Goal: Task Accomplishment & Management: Manage account settings

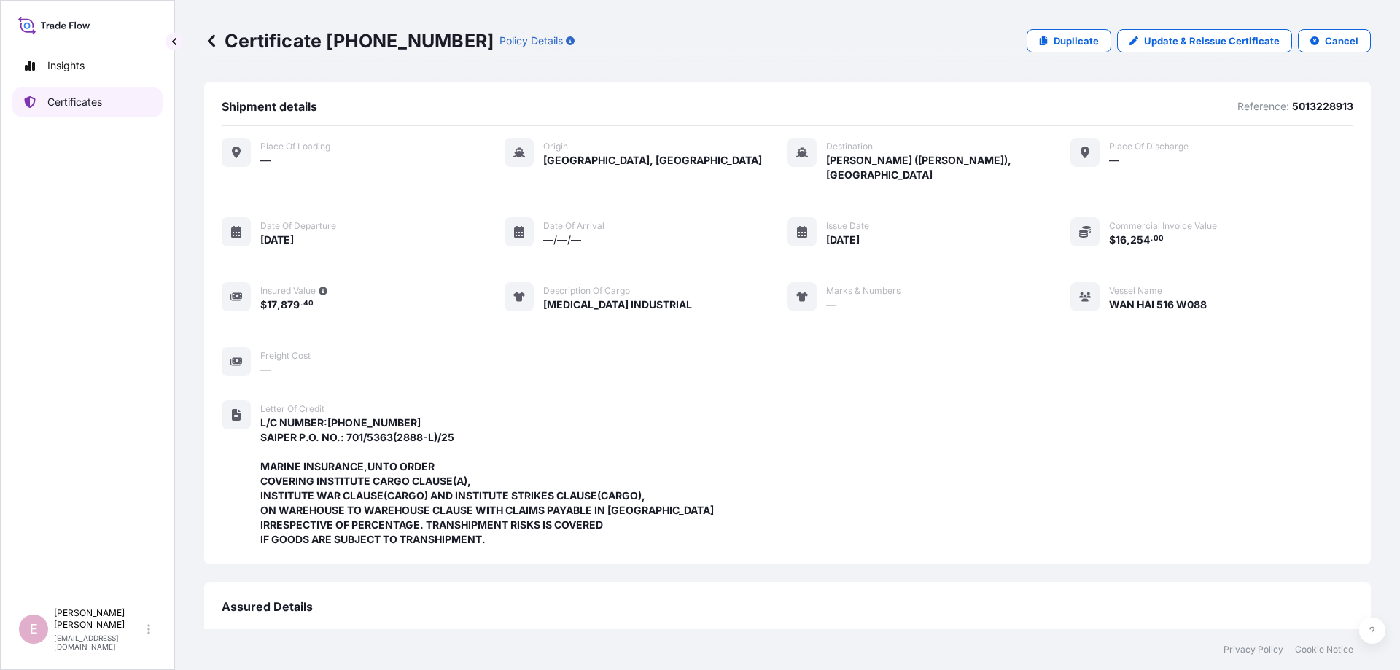
click at [46, 104] on link "Certificates" at bounding box center [87, 101] width 150 height 29
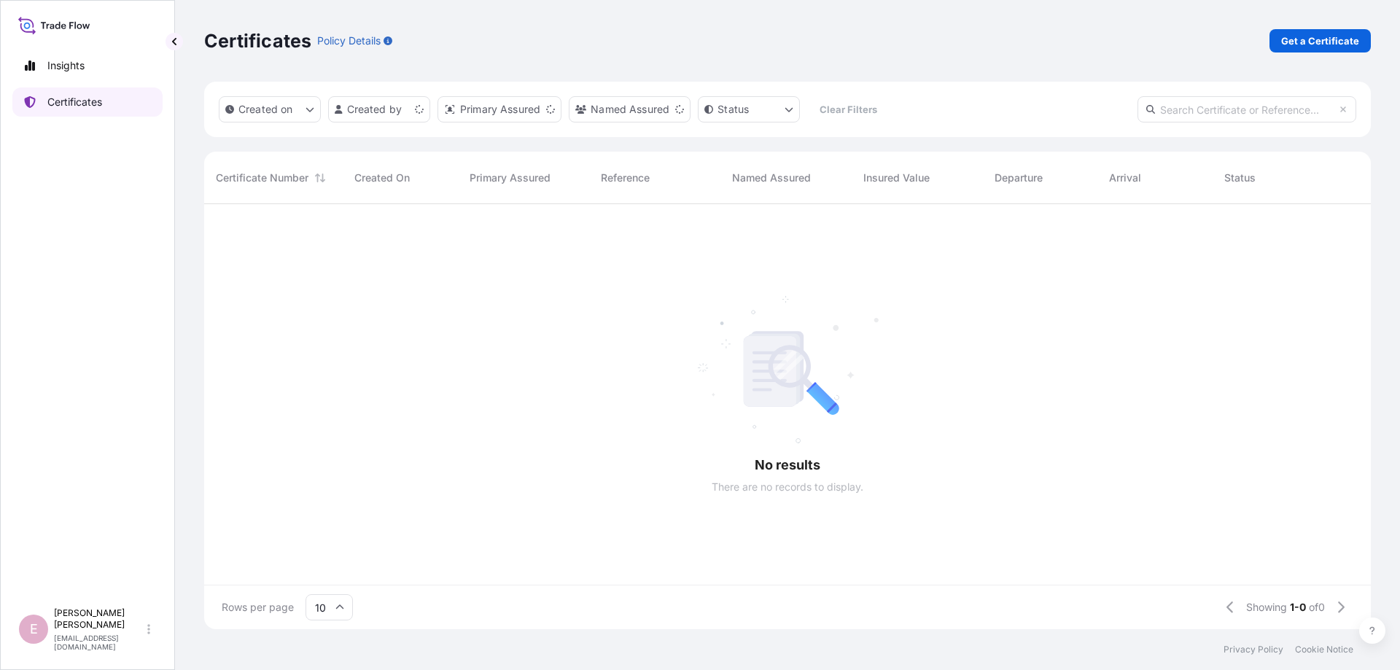
scroll to position [433, 1166]
click at [1196, 114] on input "text" at bounding box center [1246, 109] width 219 height 26
paste input "[PHONE_NUMBER]"
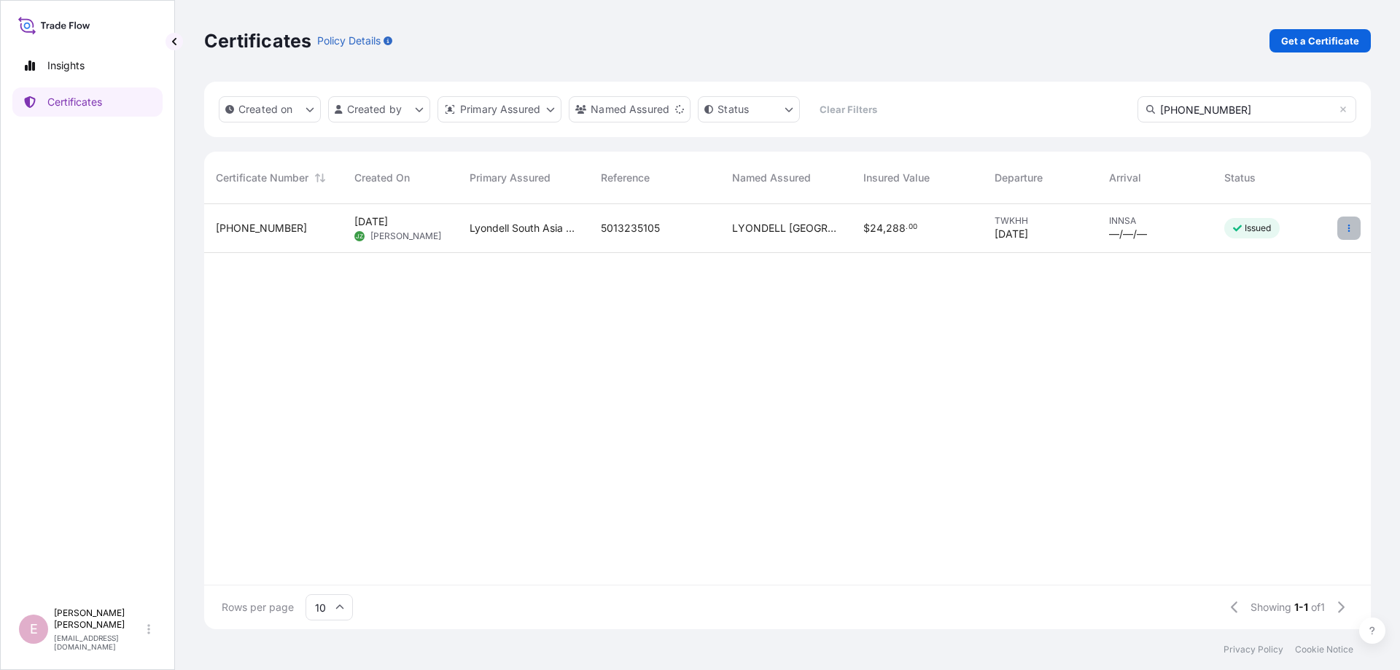
type input "[PHONE_NUMBER]"
click at [1348, 222] on button "button" at bounding box center [1348, 228] width 23 height 23
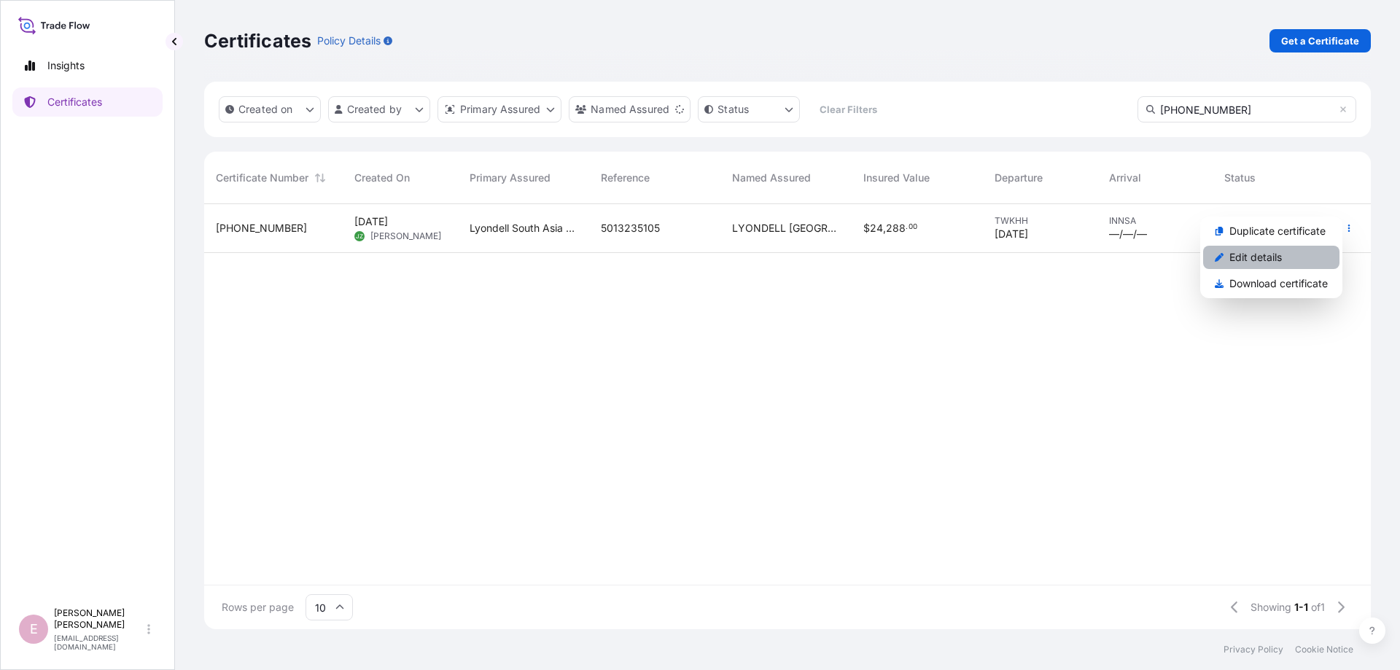
click at [1279, 257] on p "Edit details" at bounding box center [1255, 257] width 52 height 15
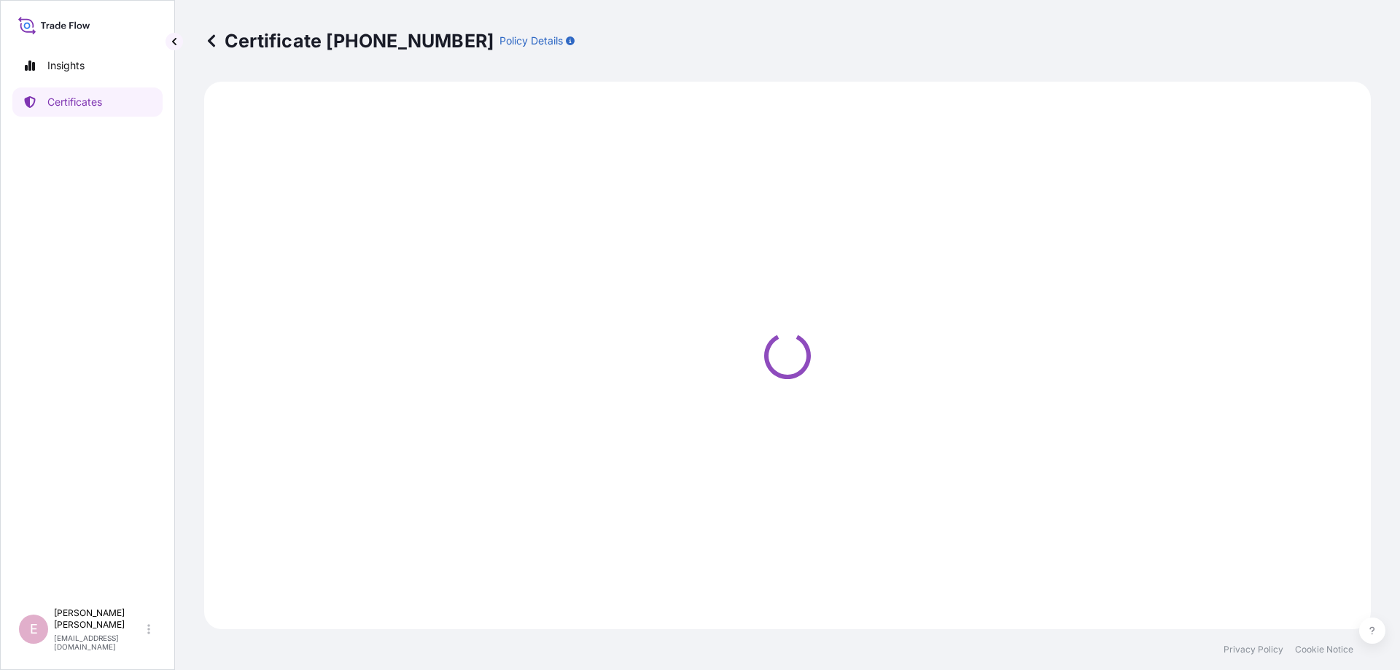
select select "Sea"
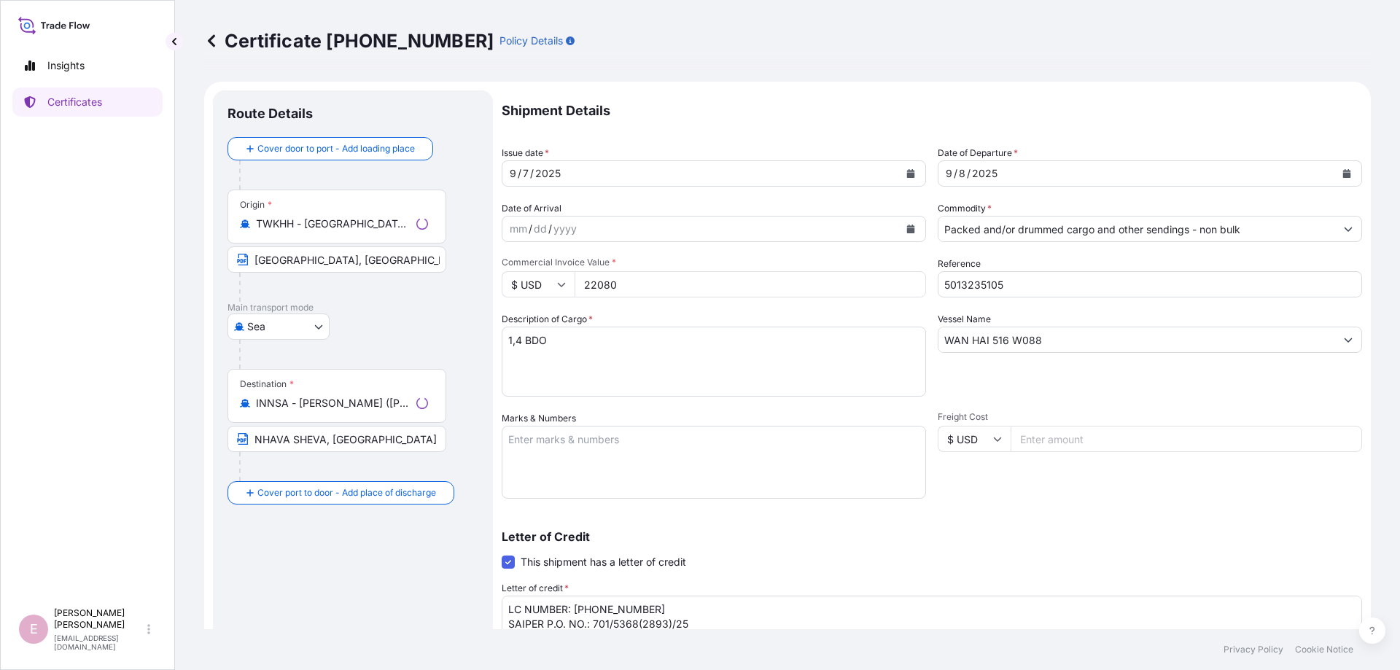
select select "32022"
click at [908, 170] on icon "Calendar" at bounding box center [910, 173] width 9 height 9
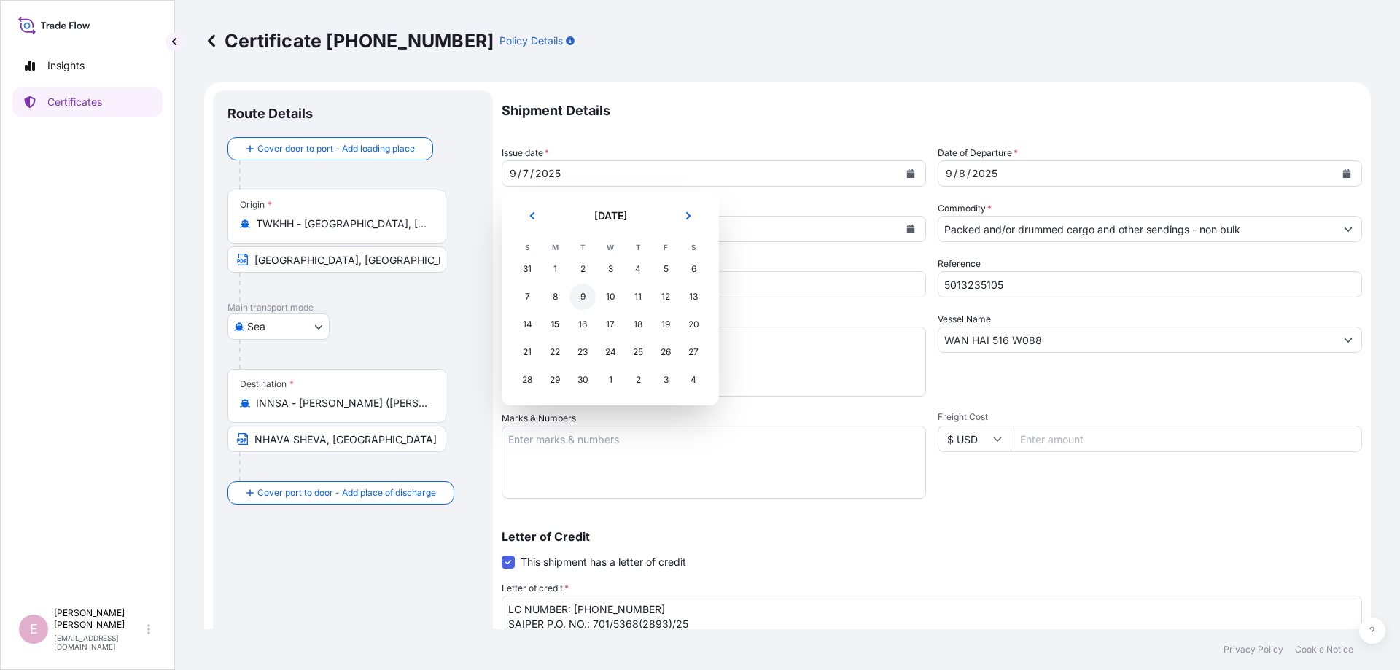
click at [582, 296] on div "9" at bounding box center [582, 297] width 26 height 26
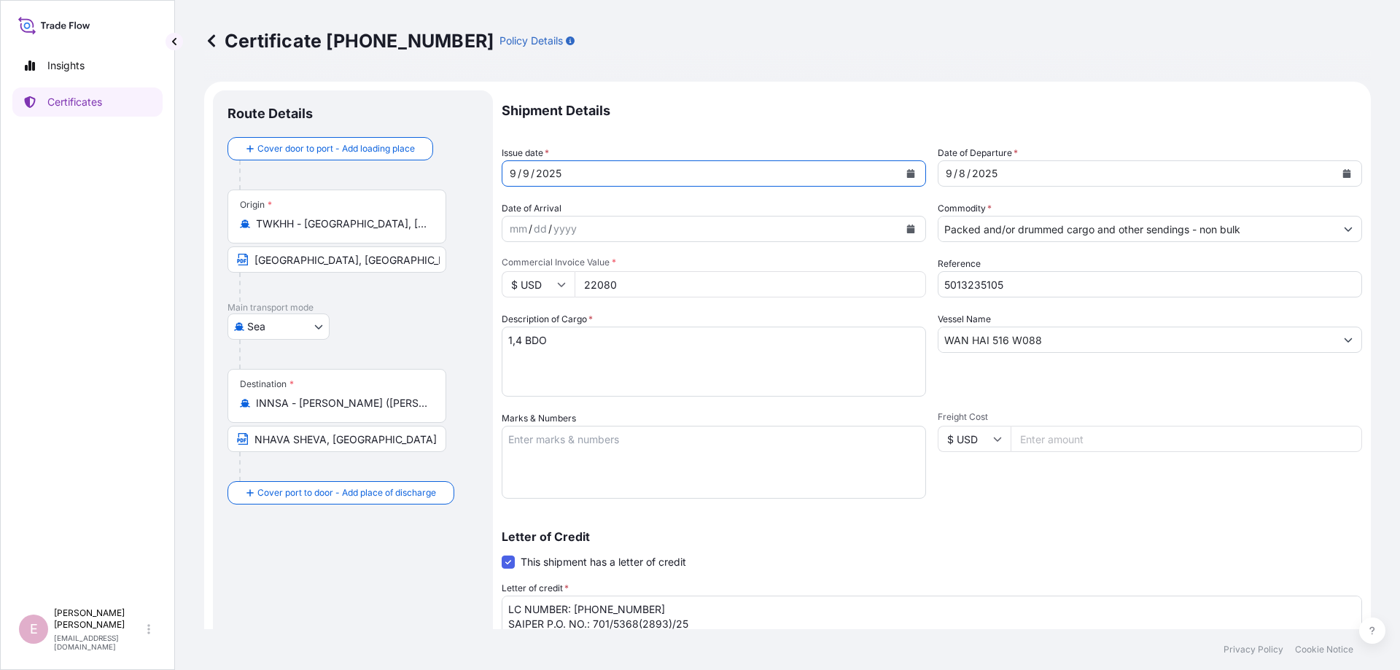
click at [1349, 175] on icon "Calendar" at bounding box center [1347, 173] width 8 height 9
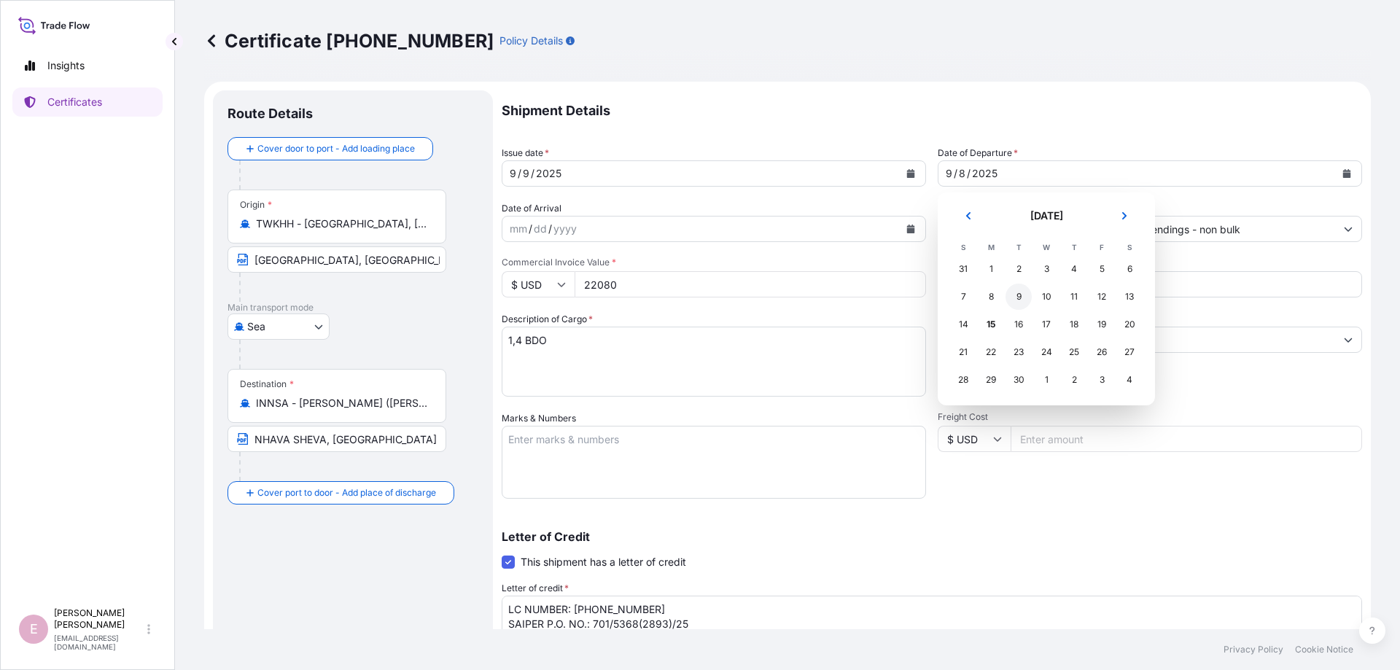
click at [1018, 300] on div "9" at bounding box center [1018, 297] width 26 height 26
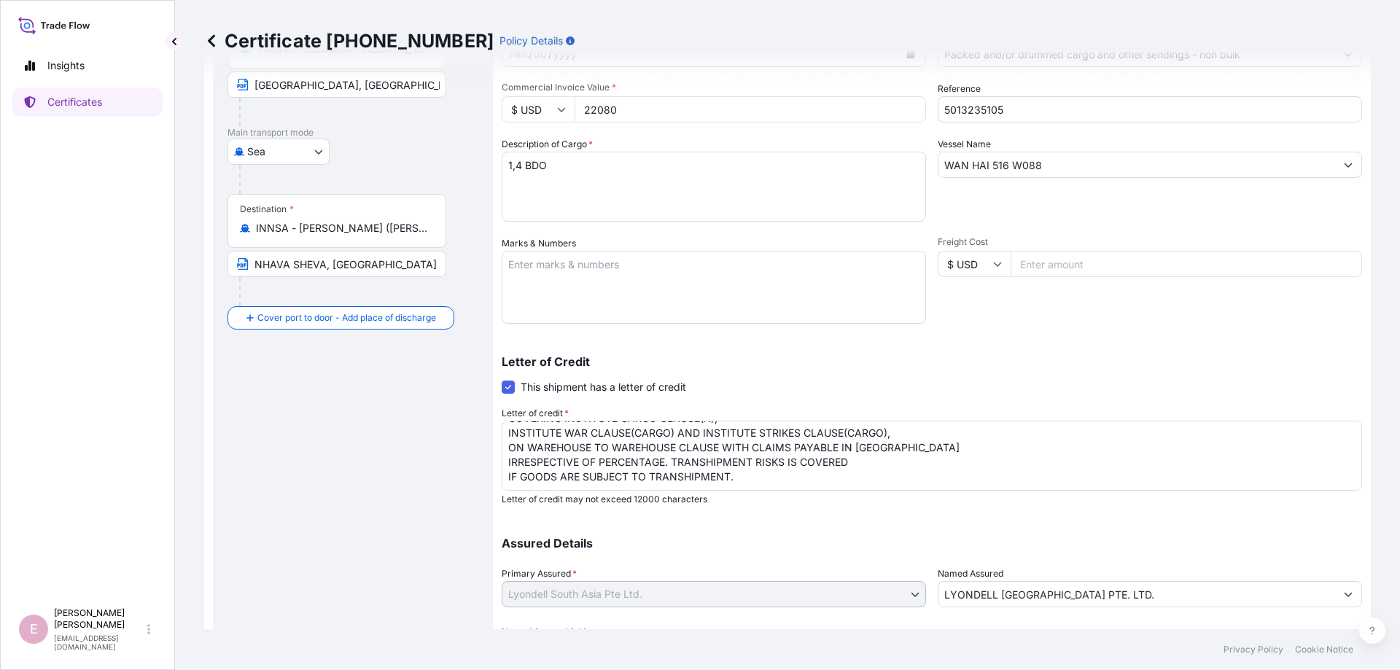
scroll to position [252, 0]
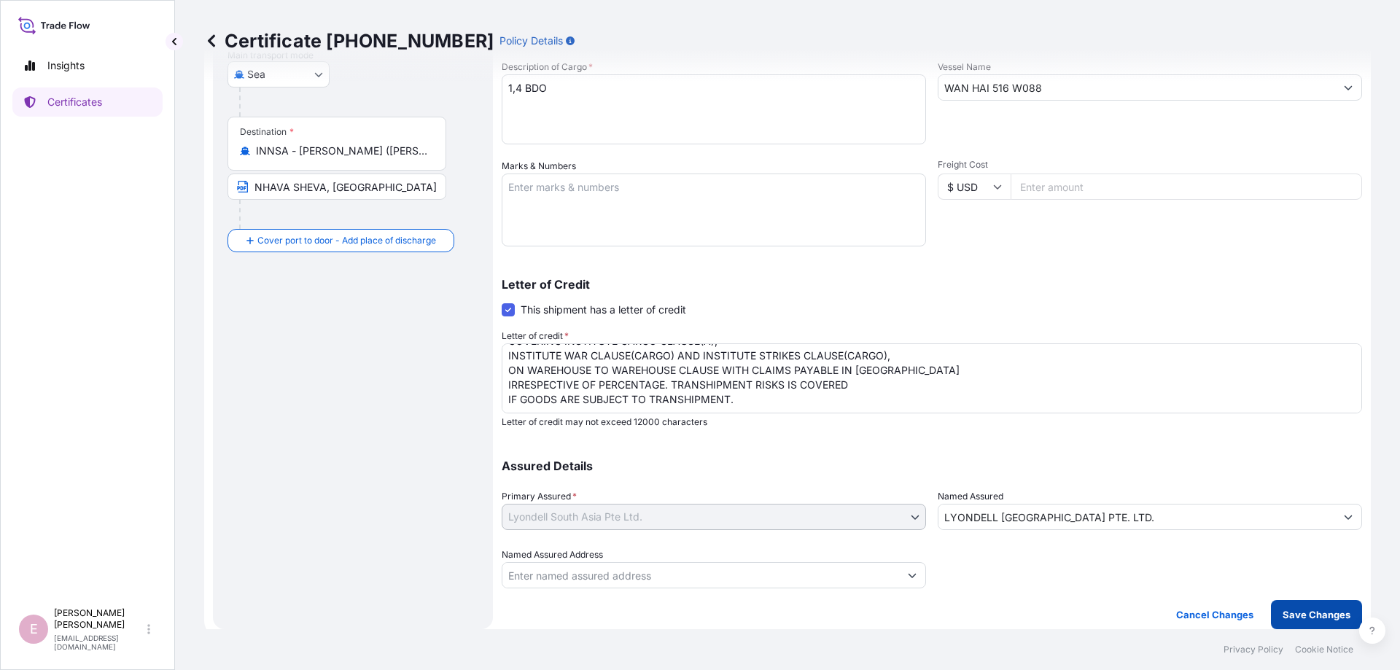
click at [1306, 612] on p "Save Changes" at bounding box center [1316, 614] width 68 height 15
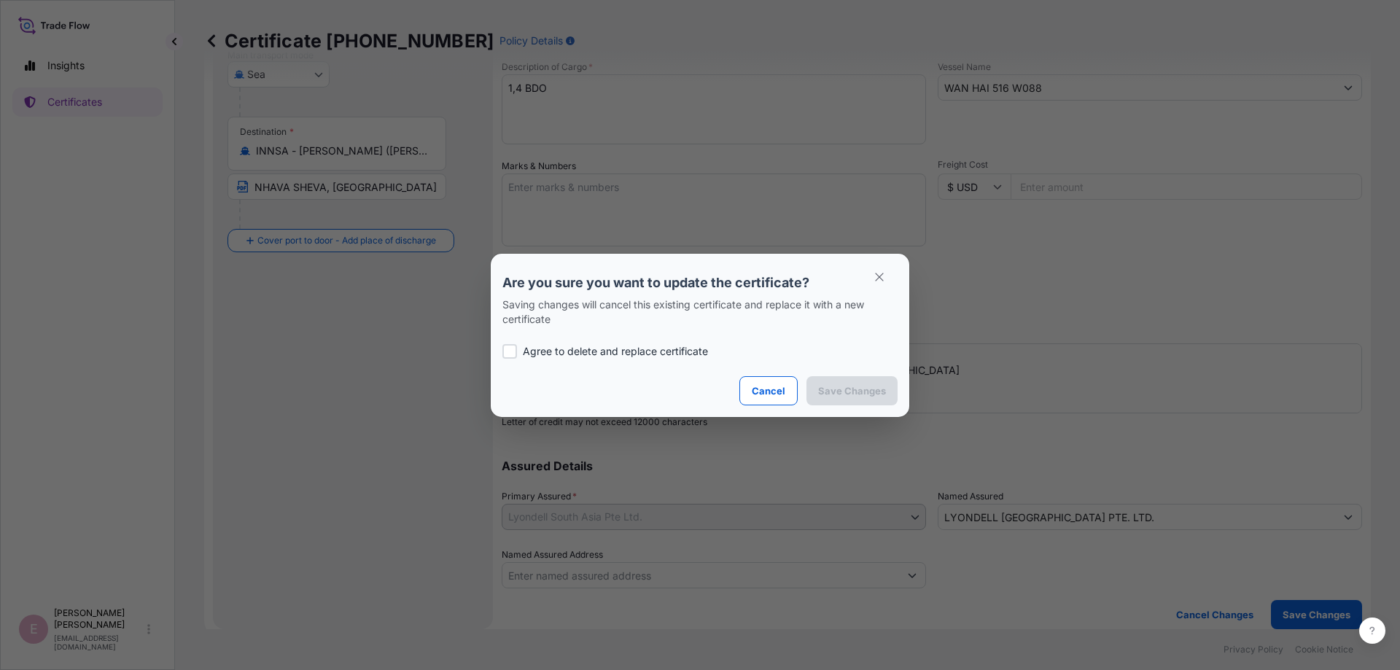
click at [510, 349] on div at bounding box center [509, 351] width 15 height 15
checkbox input "true"
click at [841, 400] on button "Save Changes" at bounding box center [851, 390] width 91 height 29
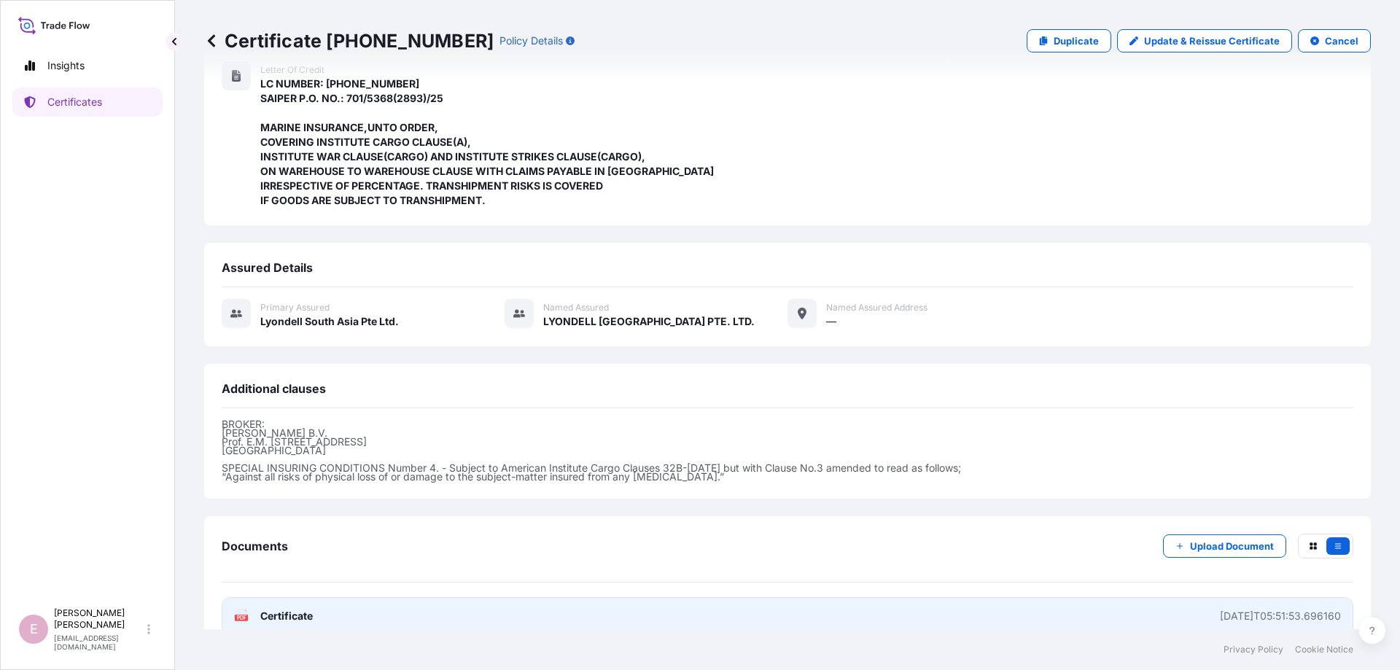
scroll to position [346, 0]
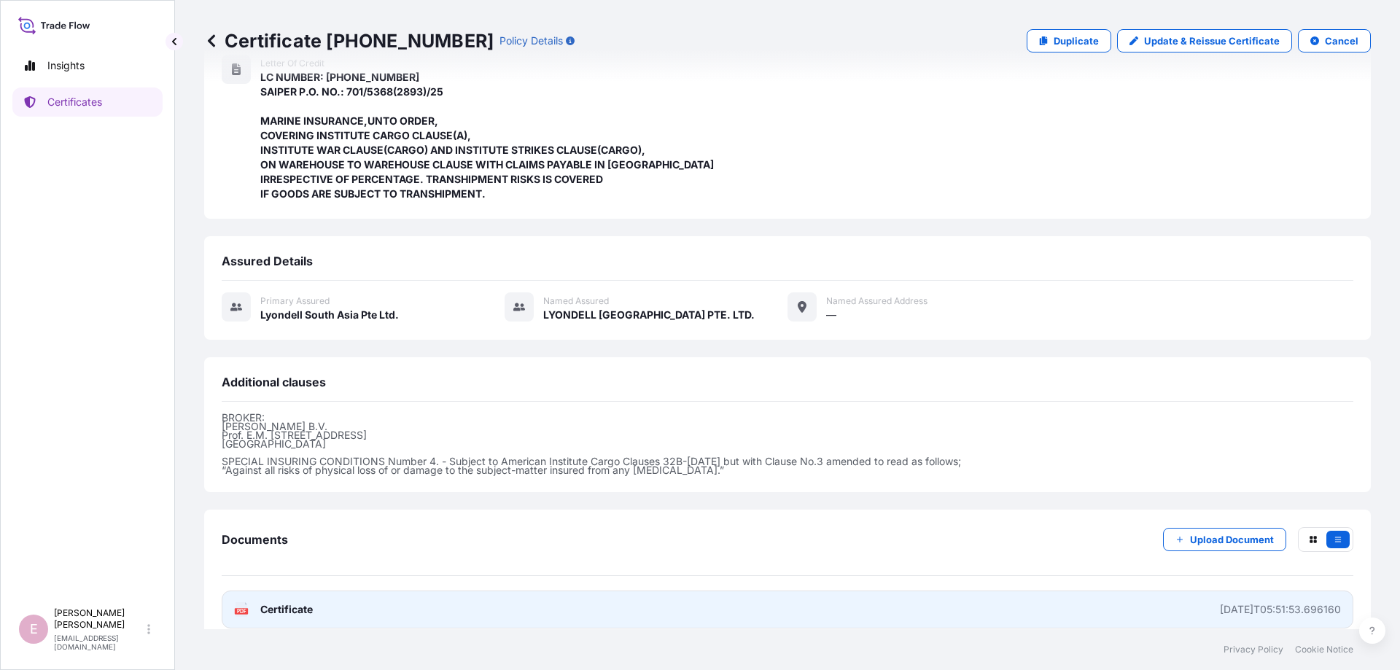
click at [244, 609] on text "PDF" at bounding box center [241, 611] width 9 height 5
